Goal: Information Seeking & Learning: Find specific fact

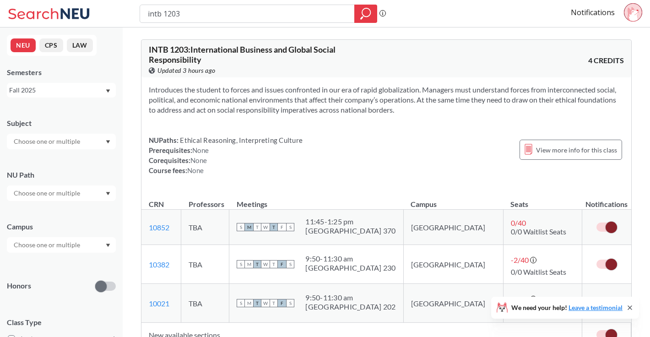
scroll to position [28, 0]
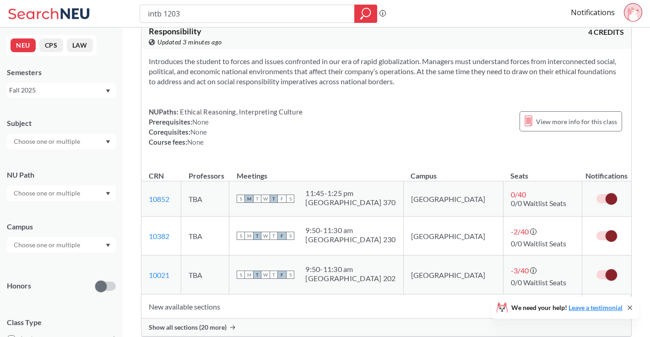
click at [202, 15] on input "intb 1203" at bounding box center [247, 14] width 201 height 16
click at [370, 12] on icon "magnifying glass" at bounding box center [366, 12] width 8 height 8
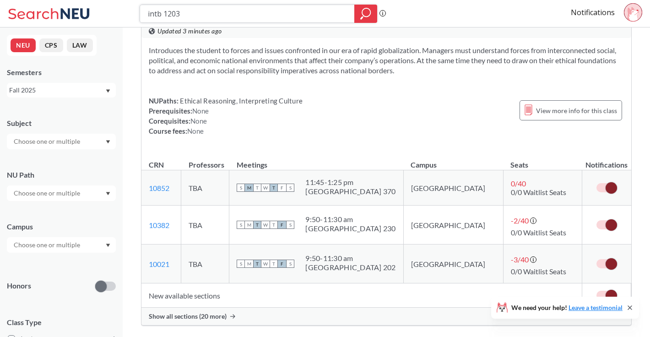
scroll to position [32, 0]
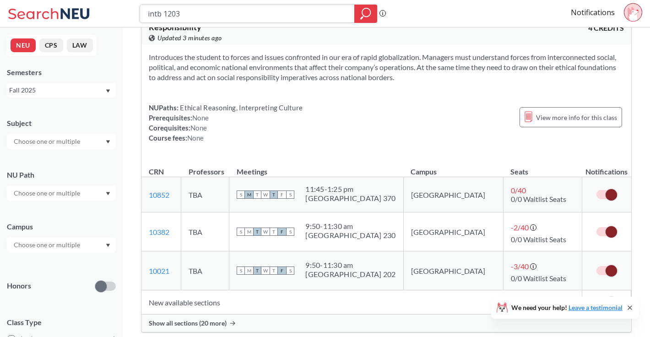
click at [282, 10] on input "intb 1203" at bounding box center [247, 14] width 201 height 16
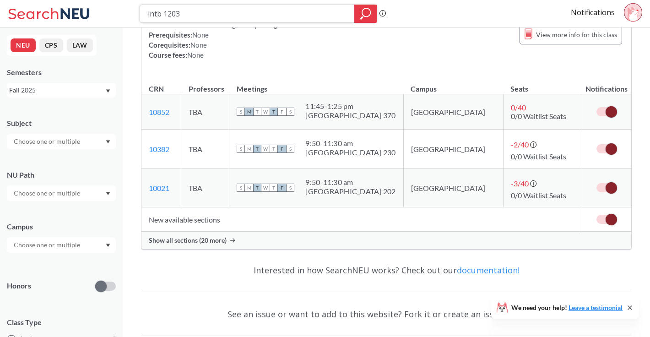
scroll to position [121, 0]
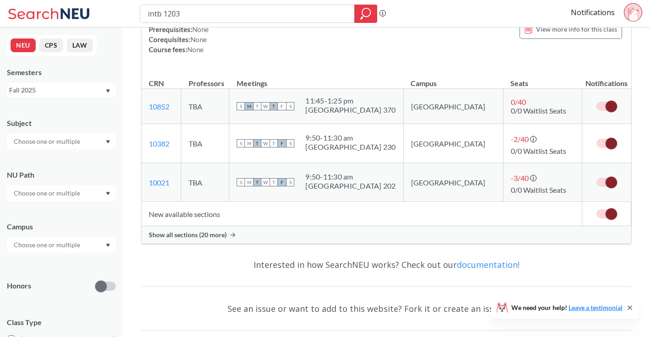
click at [178, 236] on span "Show all sections (20 more)" at bounding box center [188, 235] width 78 height 8
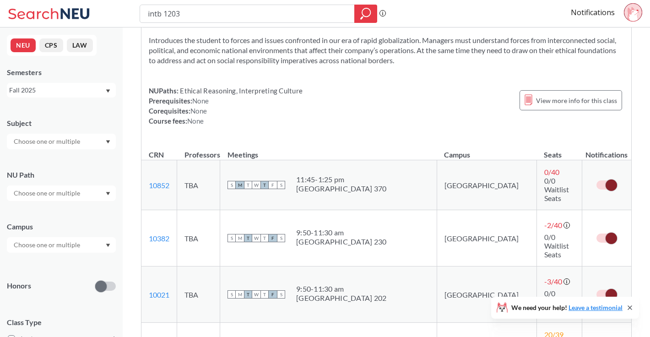
scroll to position [22, 0]
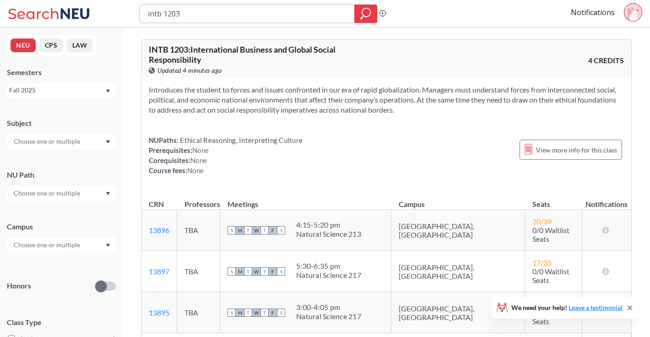
click at [363, 14] on icon "magnifying glass" at bounding box center [365, 13] width 11 height 13
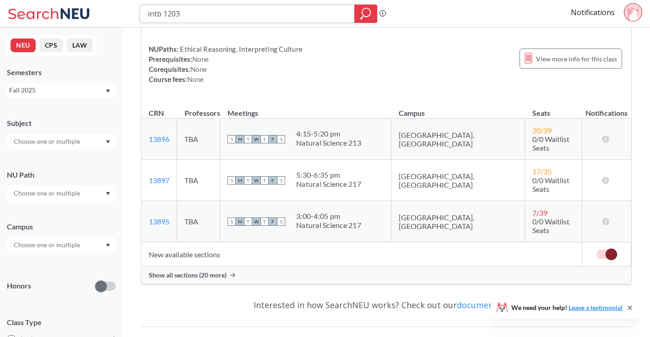
scroll to position [95, 0]
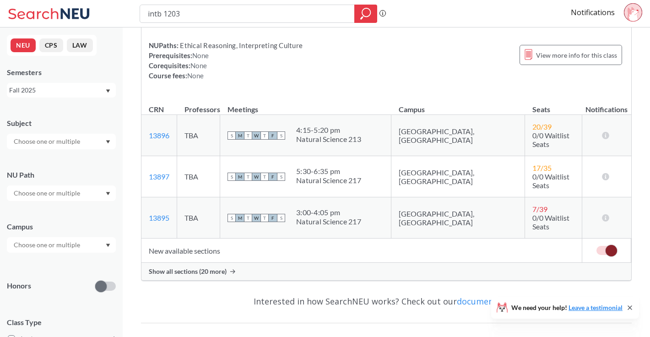
click at [202, 267] on span "Show all sections (20 more)" at bounding box center [188, 271] width 78 height 8
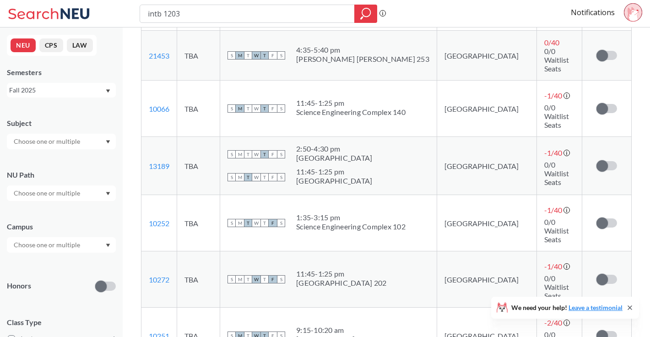
scroll to position [792, 0]
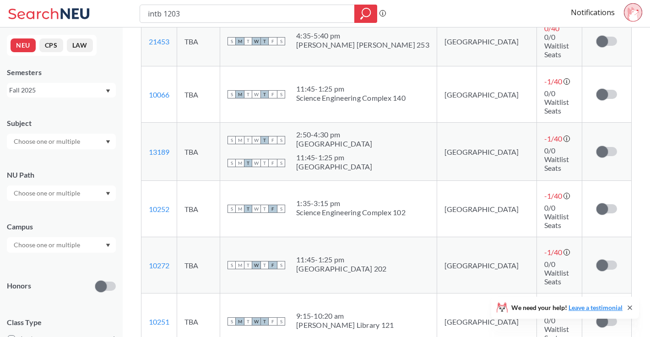
drag, startPoint x: 176, startPoint y: 187, endPoint x: 146, endPoint y: 186, distance: 30.2
copy link "10382"
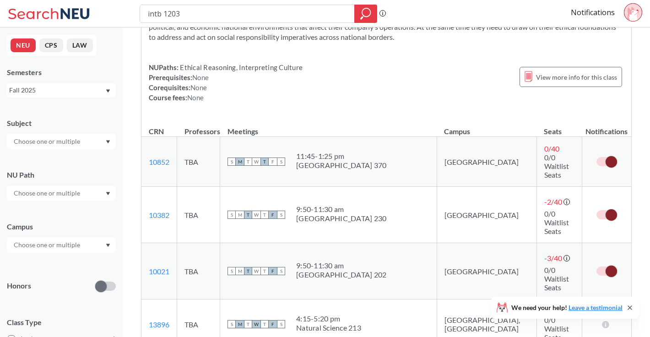
scroll to position [72, 0]
click at [162, 211] on link "10382" at bounding box center [159, 215] width 21 height 9
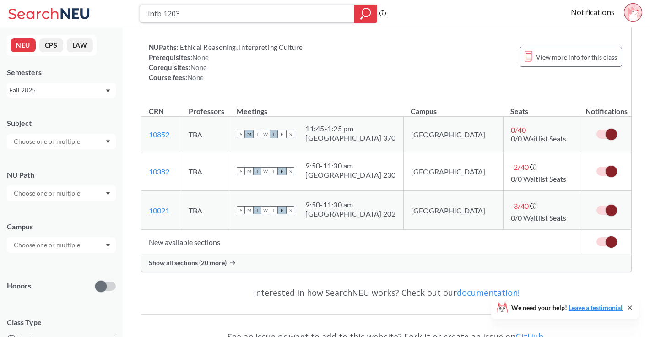
scroll to position [92, 0]
click at [601, 214] on label at bounding box center [606, 210] width 21 height 9
click at [596, 206] on input "checkbox" at bounding box center [596, 206] width 0 height 0
click at [607, 140] on td at bounding box center [606, 135] width 49 height 35
click at [607, 137] on span at bounding box center [610, 135] width 11 height 11
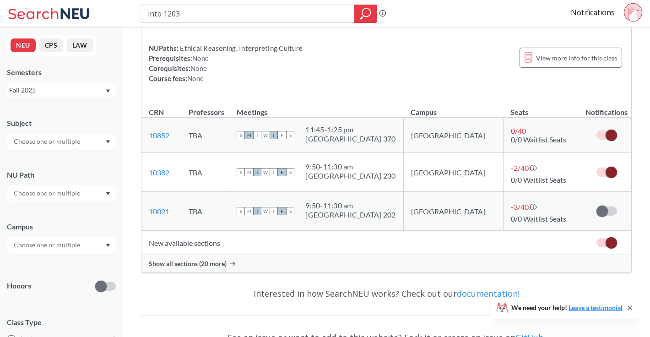
click at [596, 130] on input "checkbox" at bounding box center [596, 130] width 0 height 0
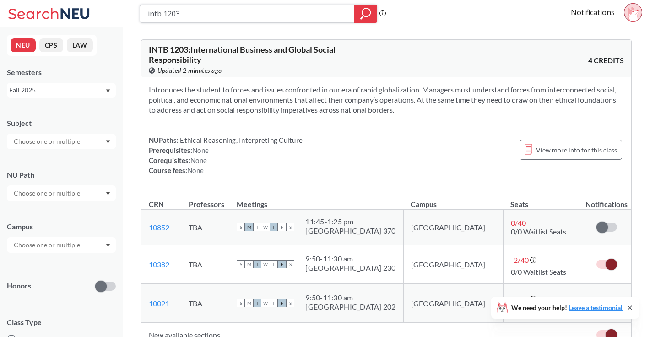
click at [222, 15] on input "intb 1203" at bounding box center [247, 14] width 201 height 16
drag, startPoint x: 216, startPoint y: 12, endPoint x: 116, endPoint y: 8, distance: 99.8
click at [116, 8] on div "intb 1203 Phrase search guarantees the exact search appears in the results. Ex.…" at bounding box center [325, 13] width 650 height 27
type input "mktg 2201"
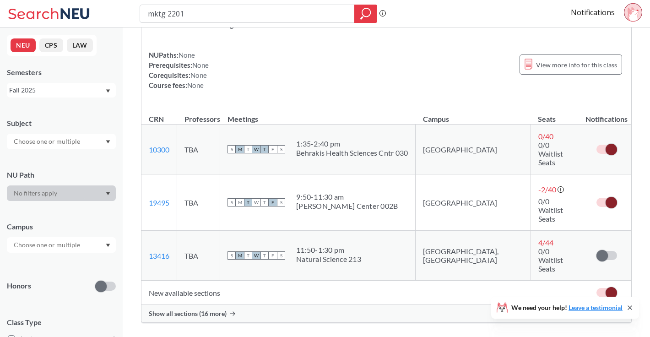
scroll to position [100, 0]
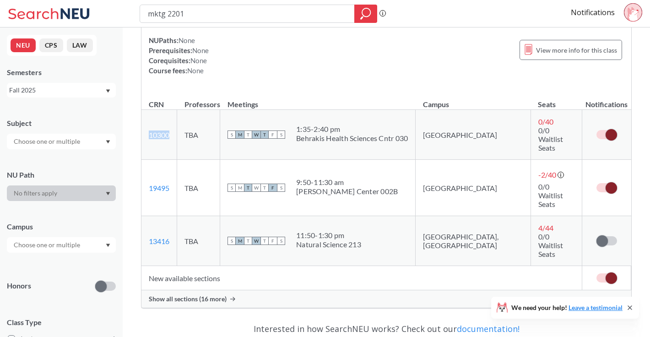
drag, startPoint x: 173, startPoint y: 125, endPoint x: 151, endPoint y: 125, distance: 22.4
click at [151, 125] on td "10300 View this section on Banner." at bounding box center [159, 135] width 36 height 50
copy link "10300"
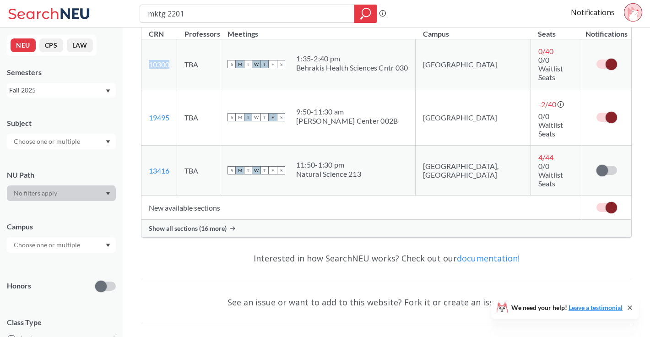
scroll to position [172, 0]
